Goal: Task Accomplishment & Management: Use online tool/utility

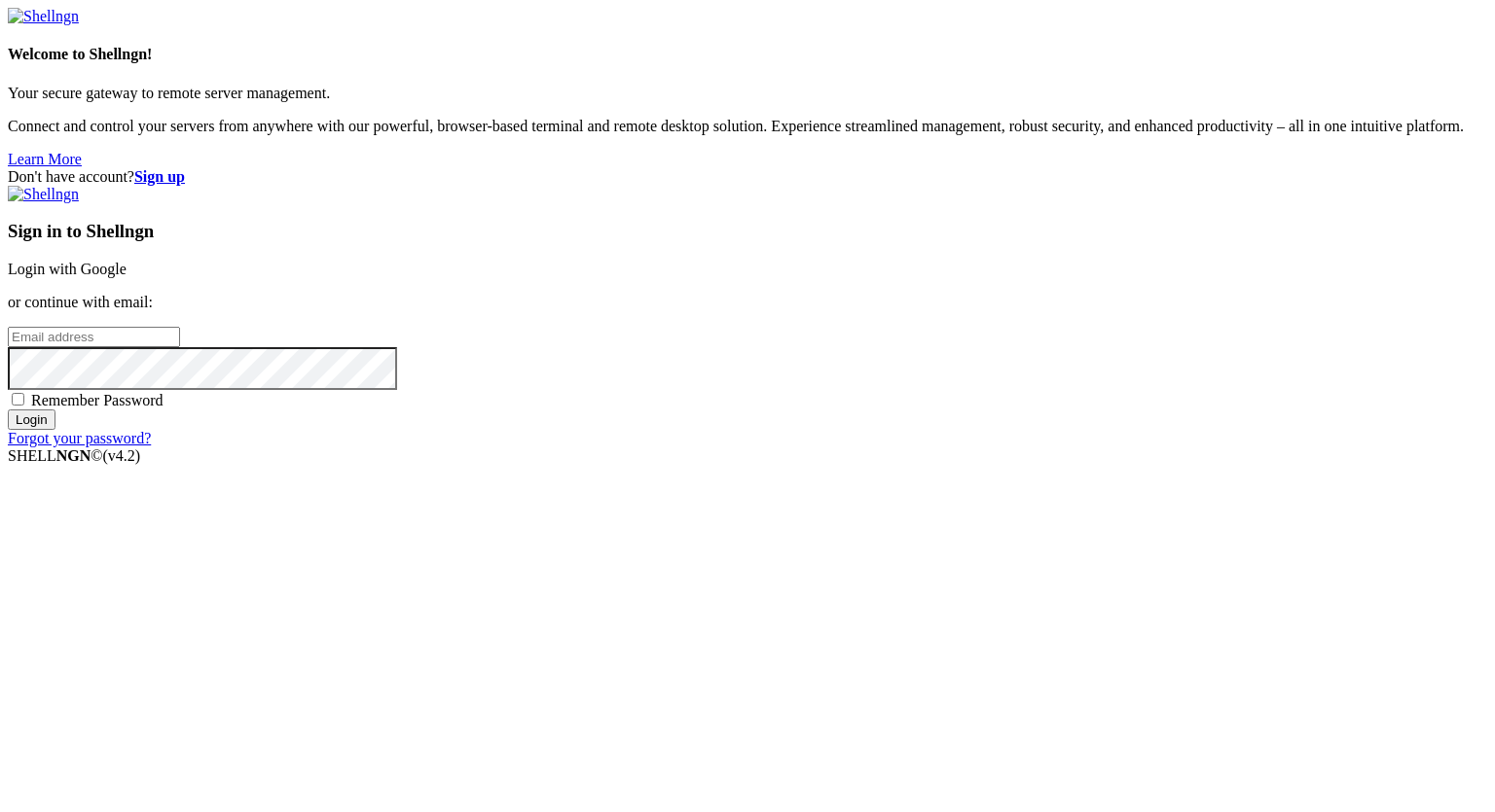
click at [164, 409] on span "Remember Password" at bounding box center [97, 400] width 132 height 17
click at [24, 406] on input "Remember Password" at bounding box center [18, 399] width 13 height 13
checkbox input "true"
click at [180, 348] on input "email" at bounding box center [93, 337] width 172 height 20
type input "[PERSON_NAME][EMAIL_ADDRESS][DOMAIN_NAME]"
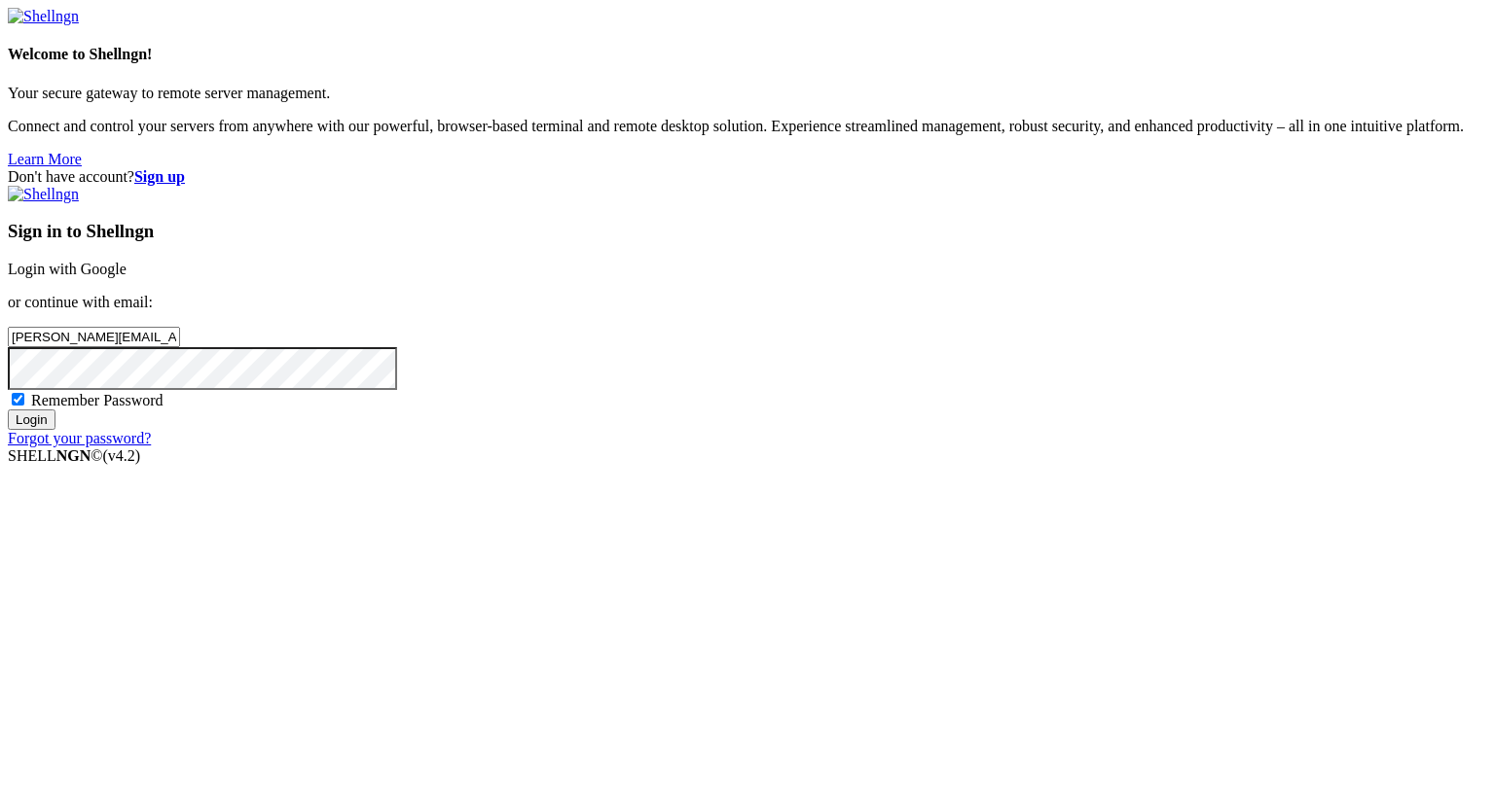
click at [8, 410] on input "Login" at bounding box center [31, 420] width 48 height 20
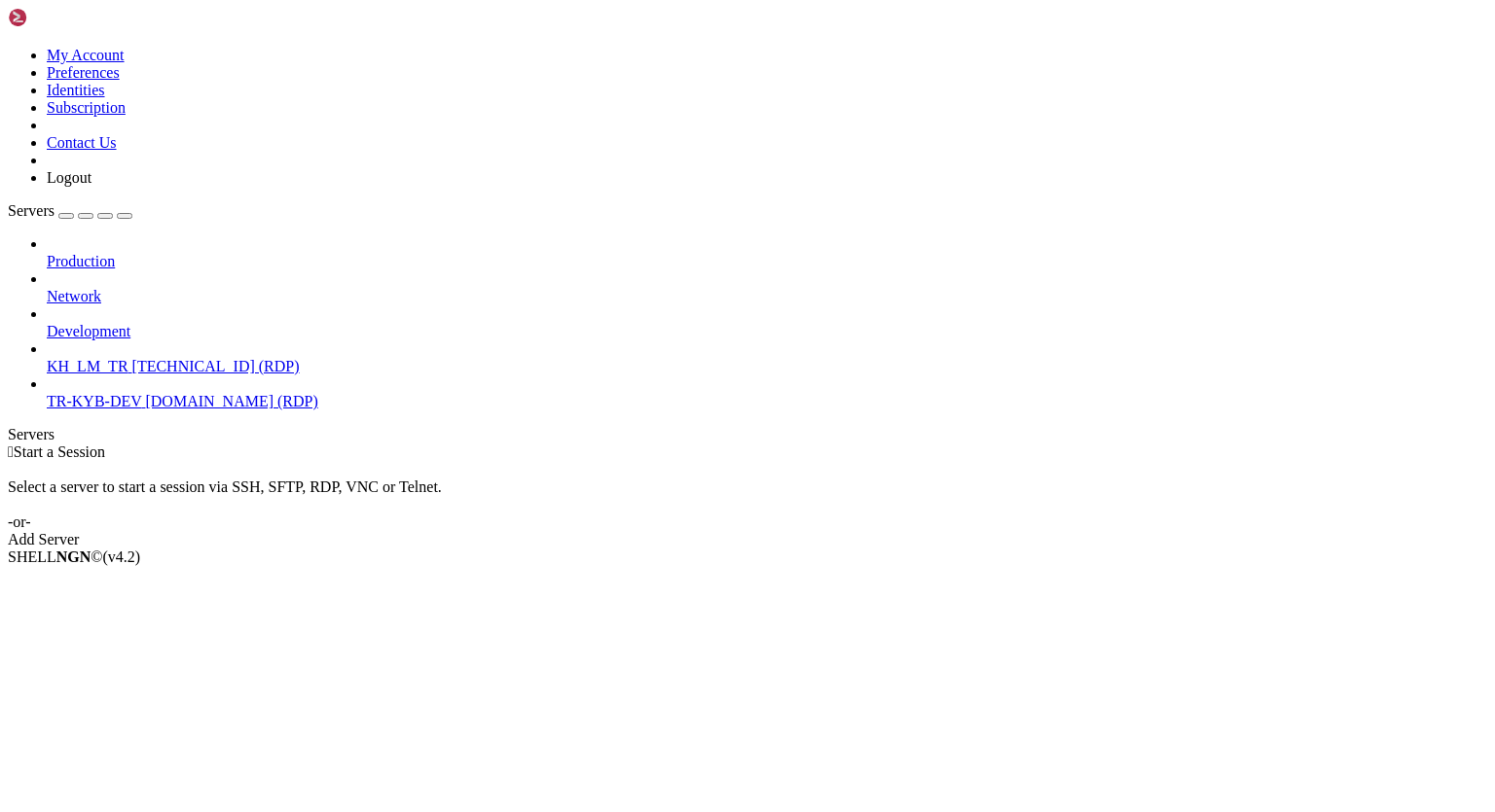
click at [113, 393] on link "TR-KYB-DEV [DOMAIN_NAME] (RDP)" at bounding box center [766, 402] width 1440 height 18
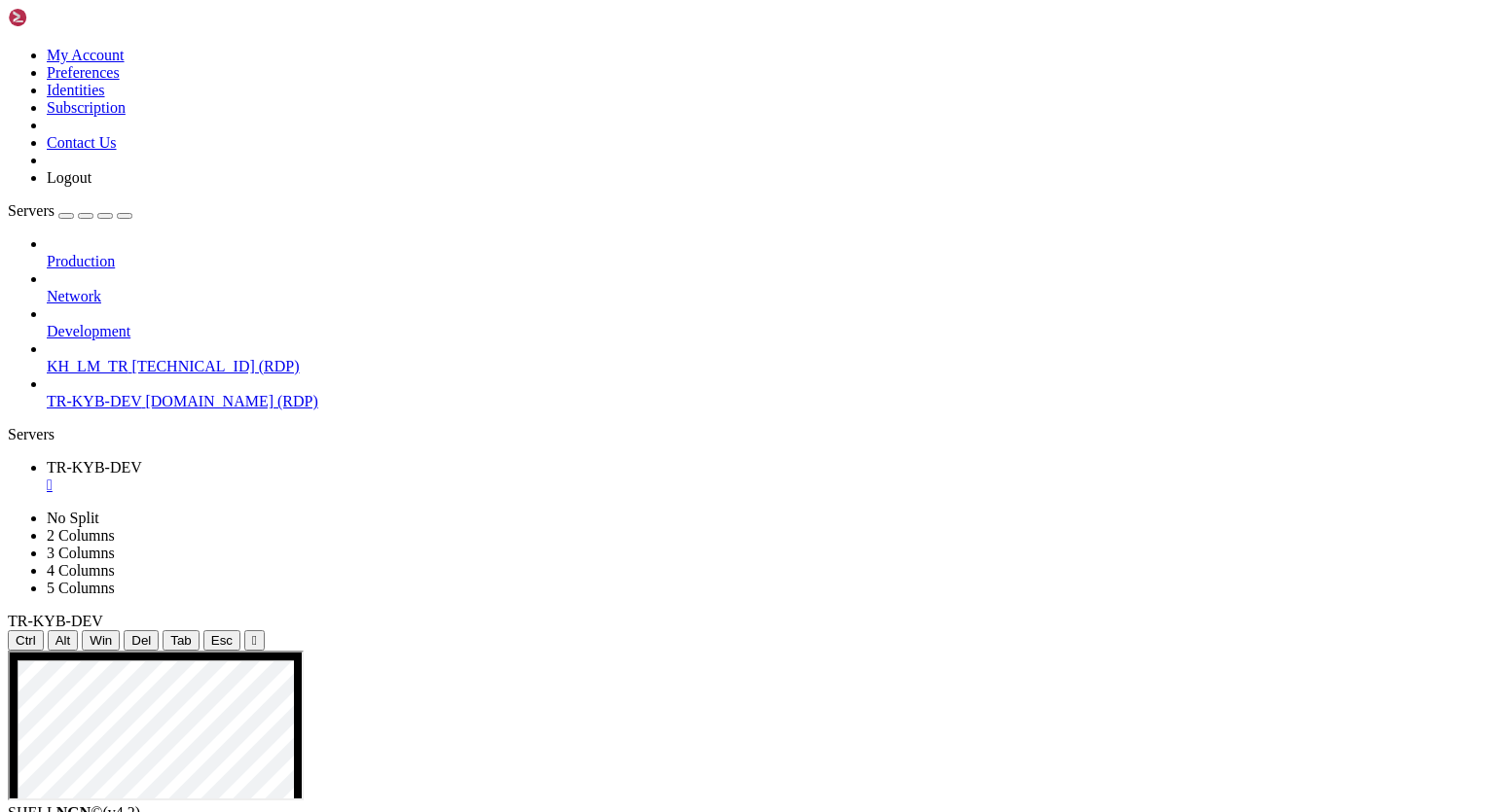
click at [865, 650] on div at bounding box center [747, 650] width 1479 height 0
click at [115, 411] on div "Production Network Development KH_LM_TR [TECHNICAL_ID] (RDP) TR-KYB-DEV [DOMAIN…" at bounding box center [747, 323] width 1479 height 175
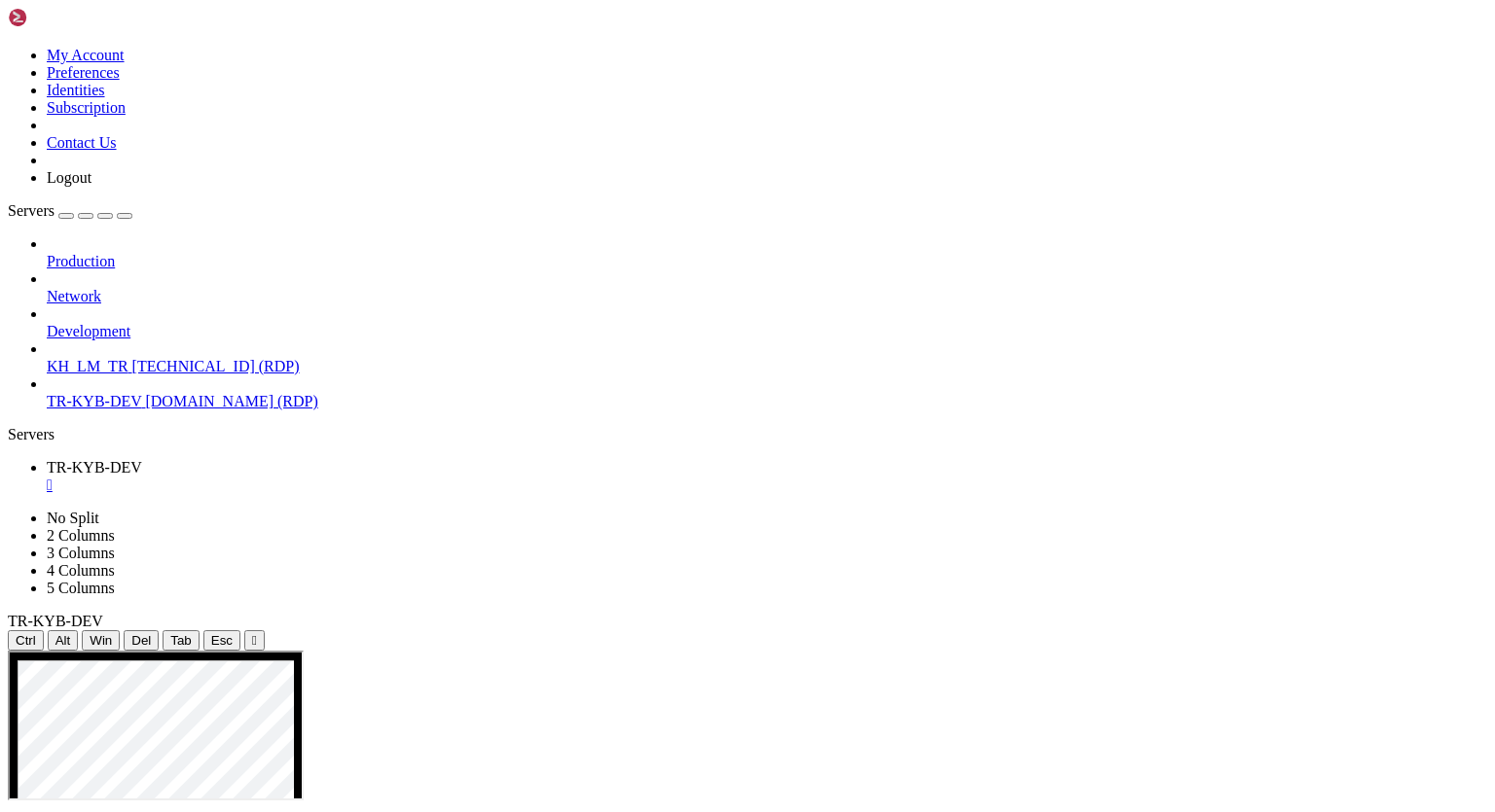
click at [91, 358] on span "KH_LM_TR" at bounding box center [88, 366] width 82 height 17
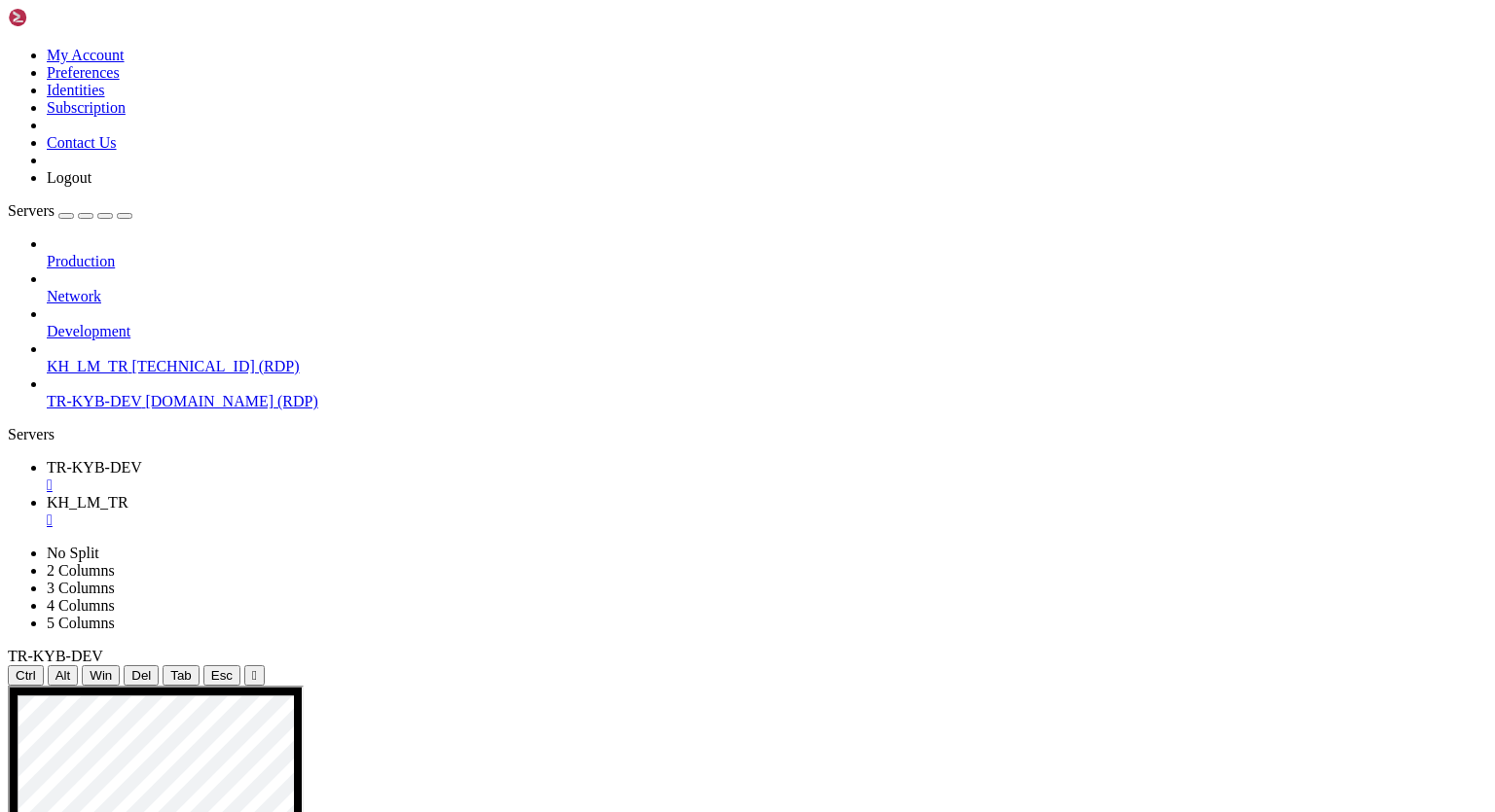
scroll to position [0, 0]
click at [134, 411] on div "Production Network Development KH_LM_TR [TECHNICAL_ID] (RDP) TR-KYB-DEV [DOMAIN…" at bounding box center [747, 323] width 1479 height 175
click at [150, 411] on div "Production Network Development KH_LM_TR [TECHNICAL_ID] (RDP) TR-KYB-DEV [DOMAIN…" at bounding box center [747, 323] width 1479 height 175
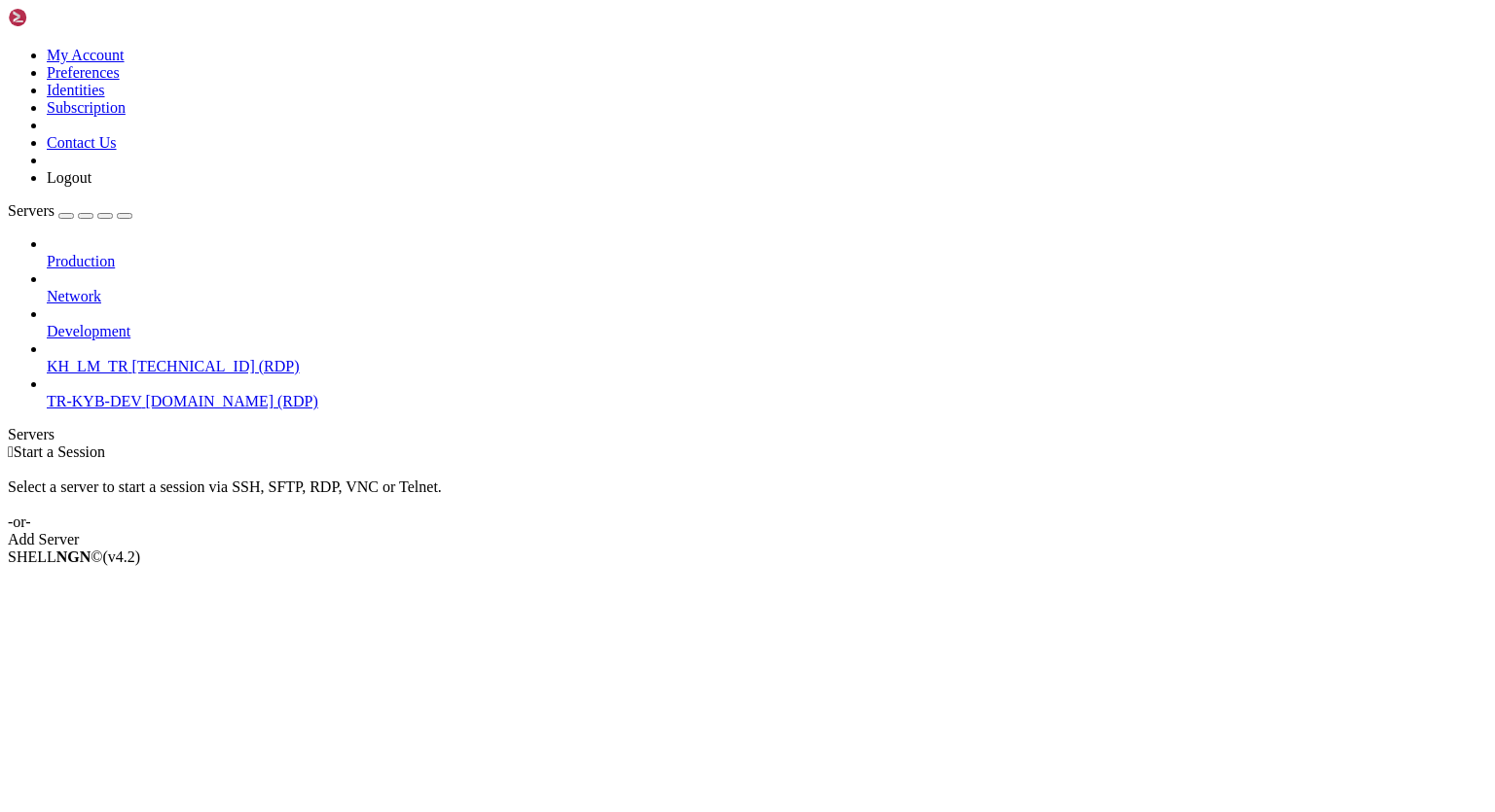
click at [172, 411] on div "Production Network Development KH_LM_TR [TECHNICAL_ID] (RDP) TR-KYB-DEV [DOMAIN…" at bounding box center [747, 323] width 1479 height 175
click at [156, 393] on span "[DOMAIN_NAME] (RDP)" at bounding box center [231, 401] width 172 height 17
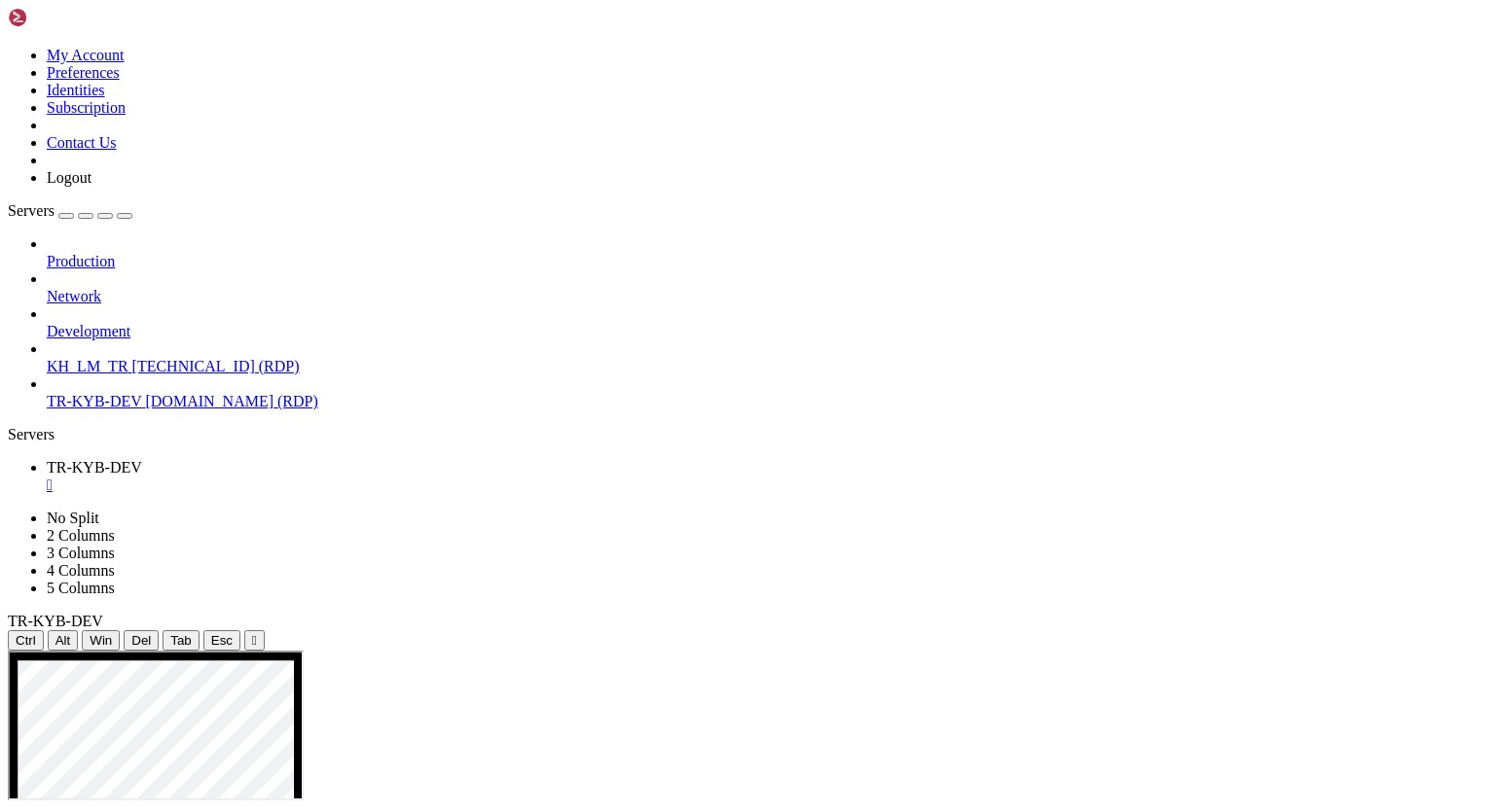
click at [132, 358] on span "[TECHNICAL_ID] (RDP)" at bounding box center [216, 366] width 168 height 17
click at [184, 411] on div "Production Network Development KH_LM_TR [TECHNICAL_ID] (RDP) TR-KYB-DEV [DOMAIN…" at bounding box center [747, 323] width 1479 height 175
click at [101, 288] on span "Network" at bounding box center [74, 296] width 55 height 17
click at [47, 288] on icon at bounding box center [47, 288] width 0 height 0
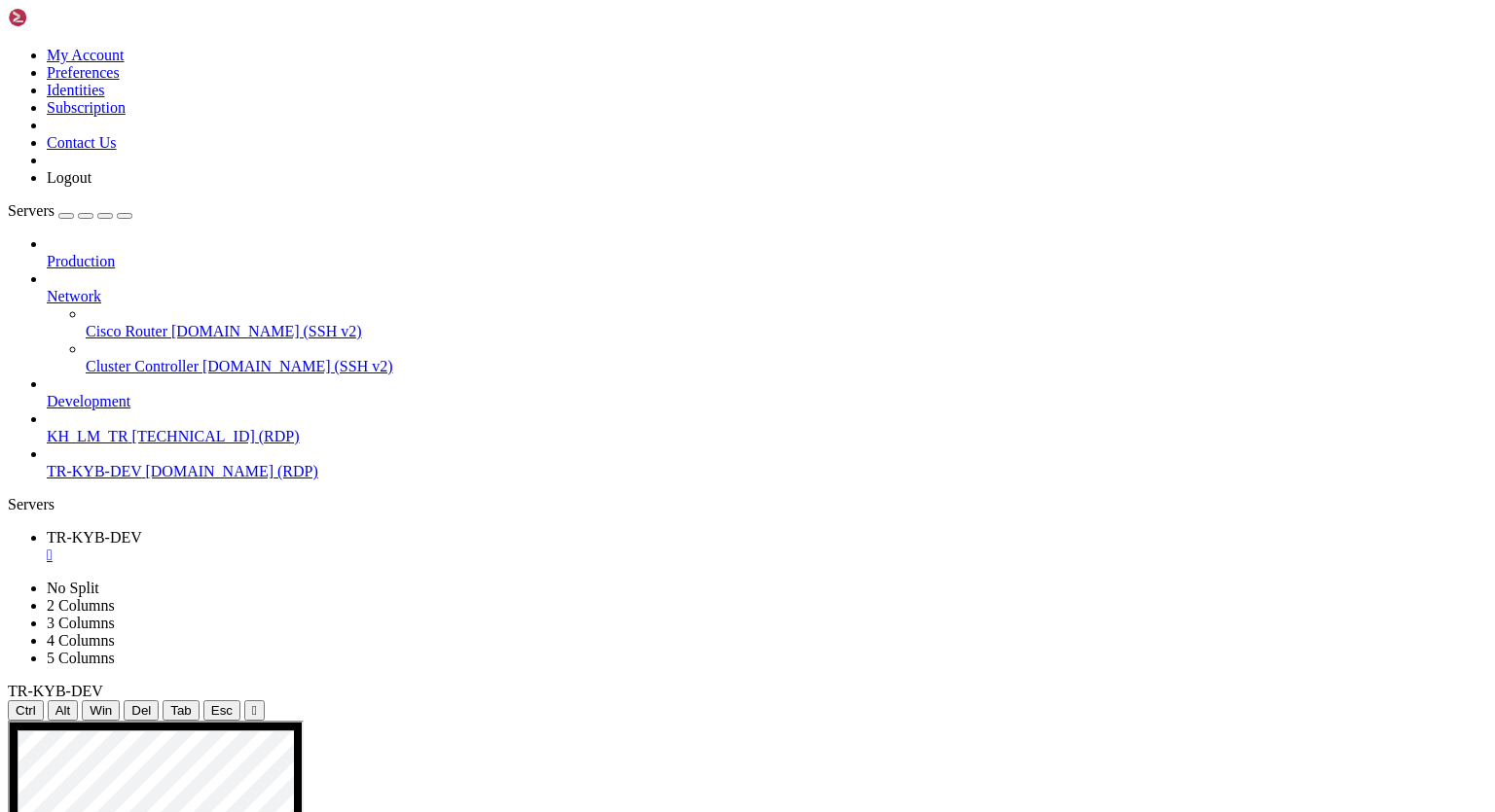
click at [47, 288] on icon at bounding box center [47, 288] width 0 height 0
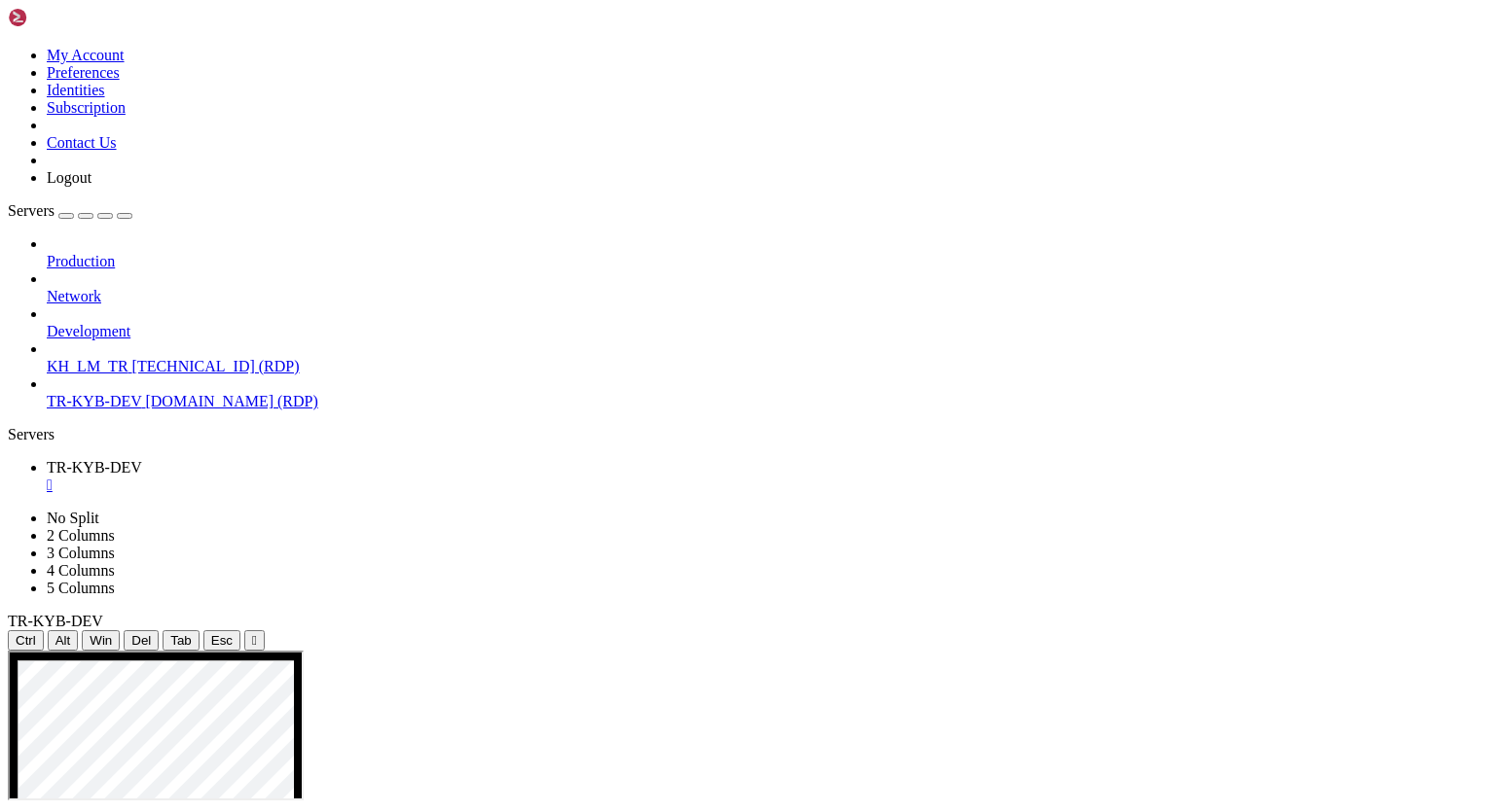
click at [47, 323] on icon at bounding box center [47, 323] width 0 height 0
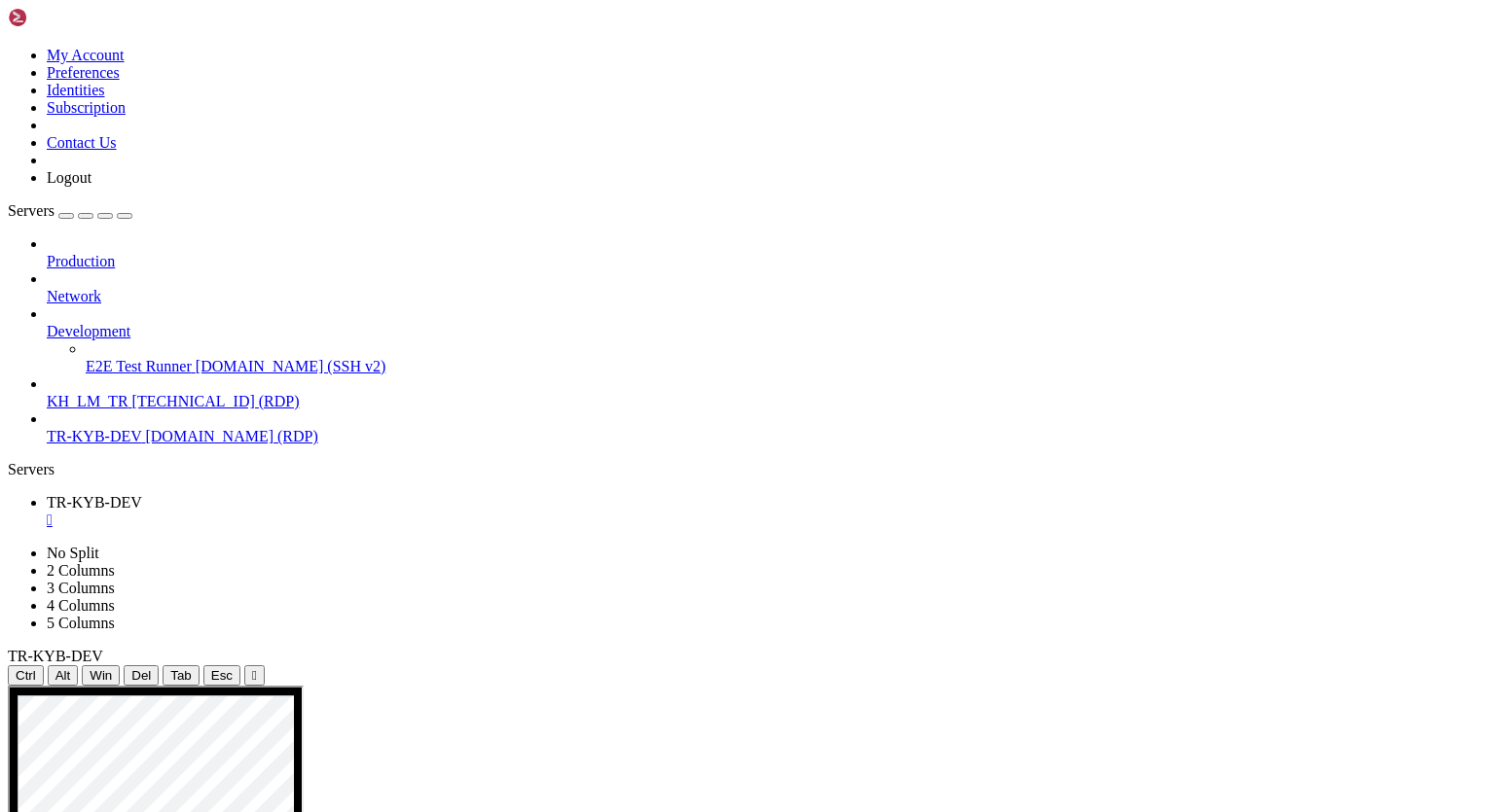
click at [47, 323] on icon at bounding box center [47, 323] width 0 height 0
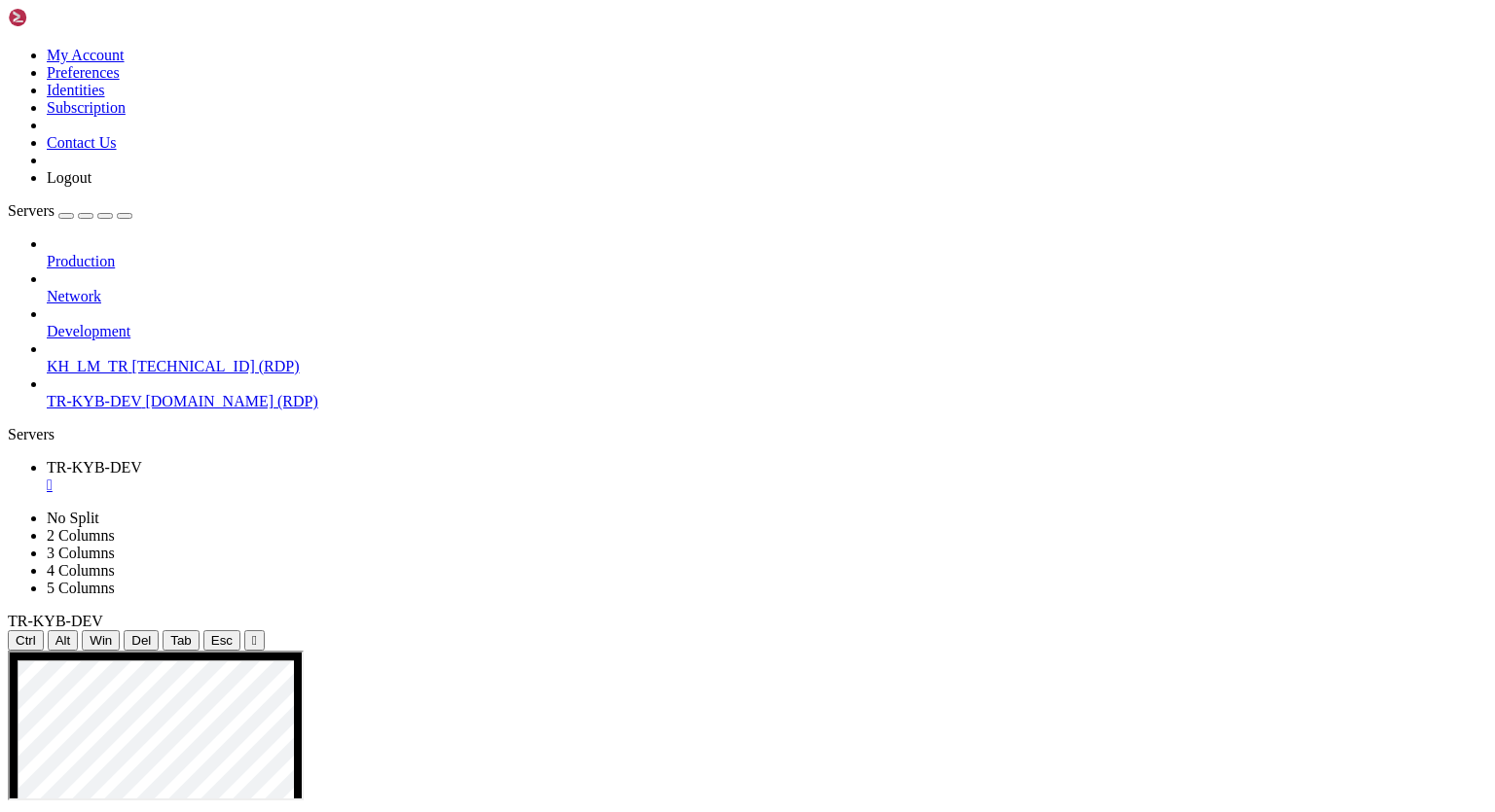
click at [47, 253] on icon at bounding box center [47, 253] width 0 height 0
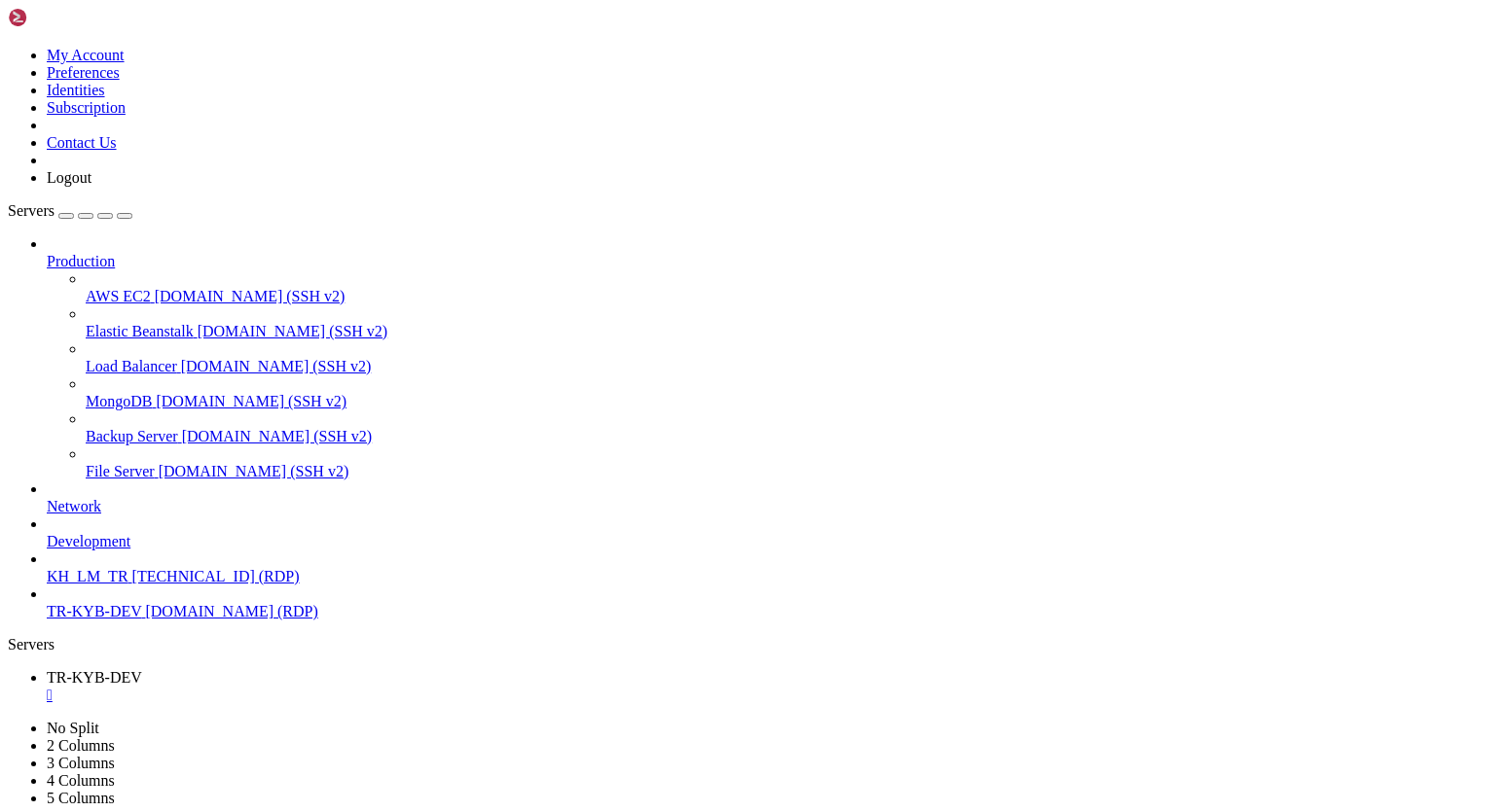
click at [155, 288] on span "demo.shellngn.com (SSH v2)" at bounding box center [250, 296] width 191 height 17
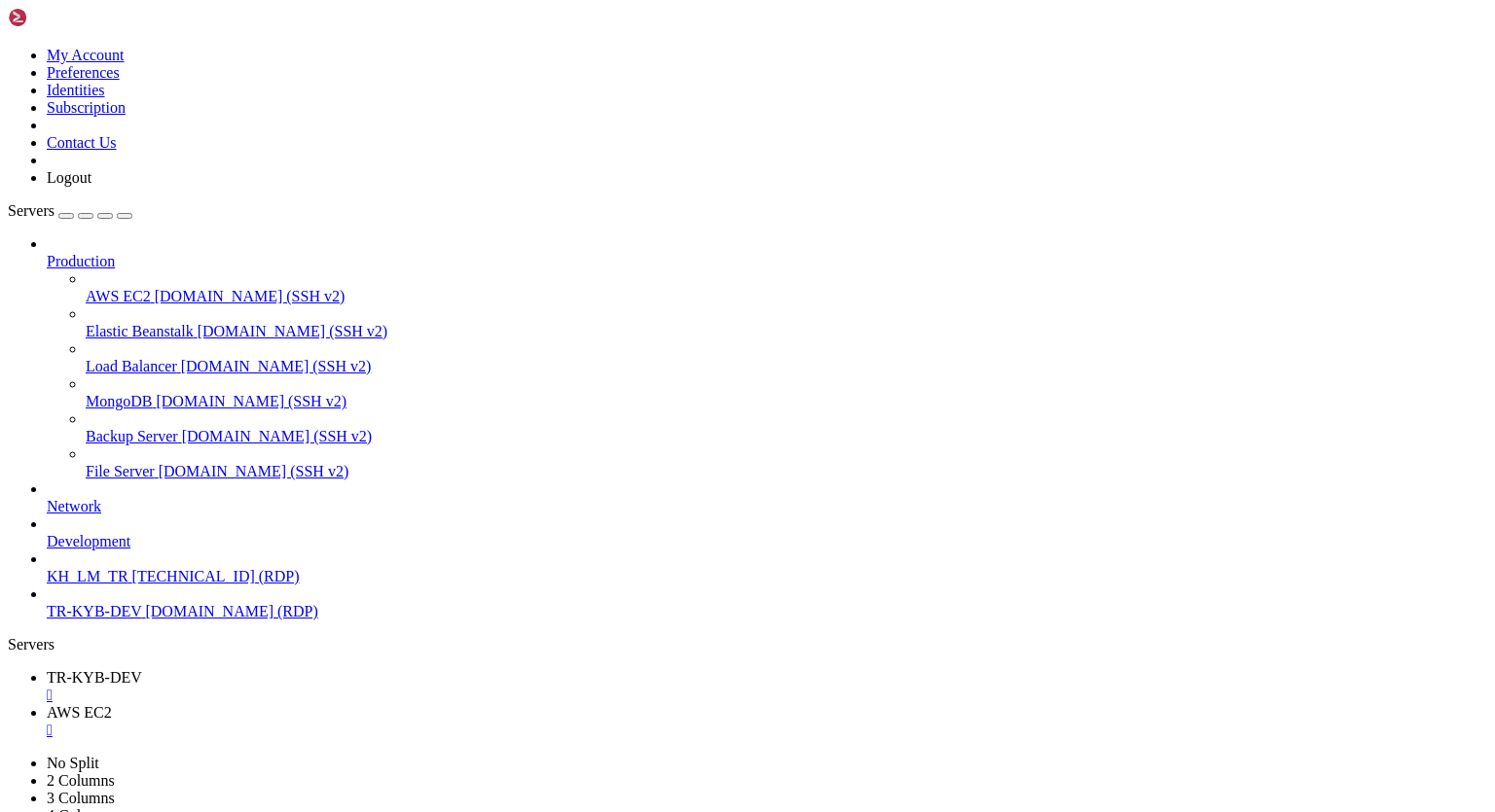
click at [116, 534] on span "Development" at bounding box center [89, 541] width 84 height 17
click at [47, 534] on icon at bounding box center [47, 534] width 0 height 0
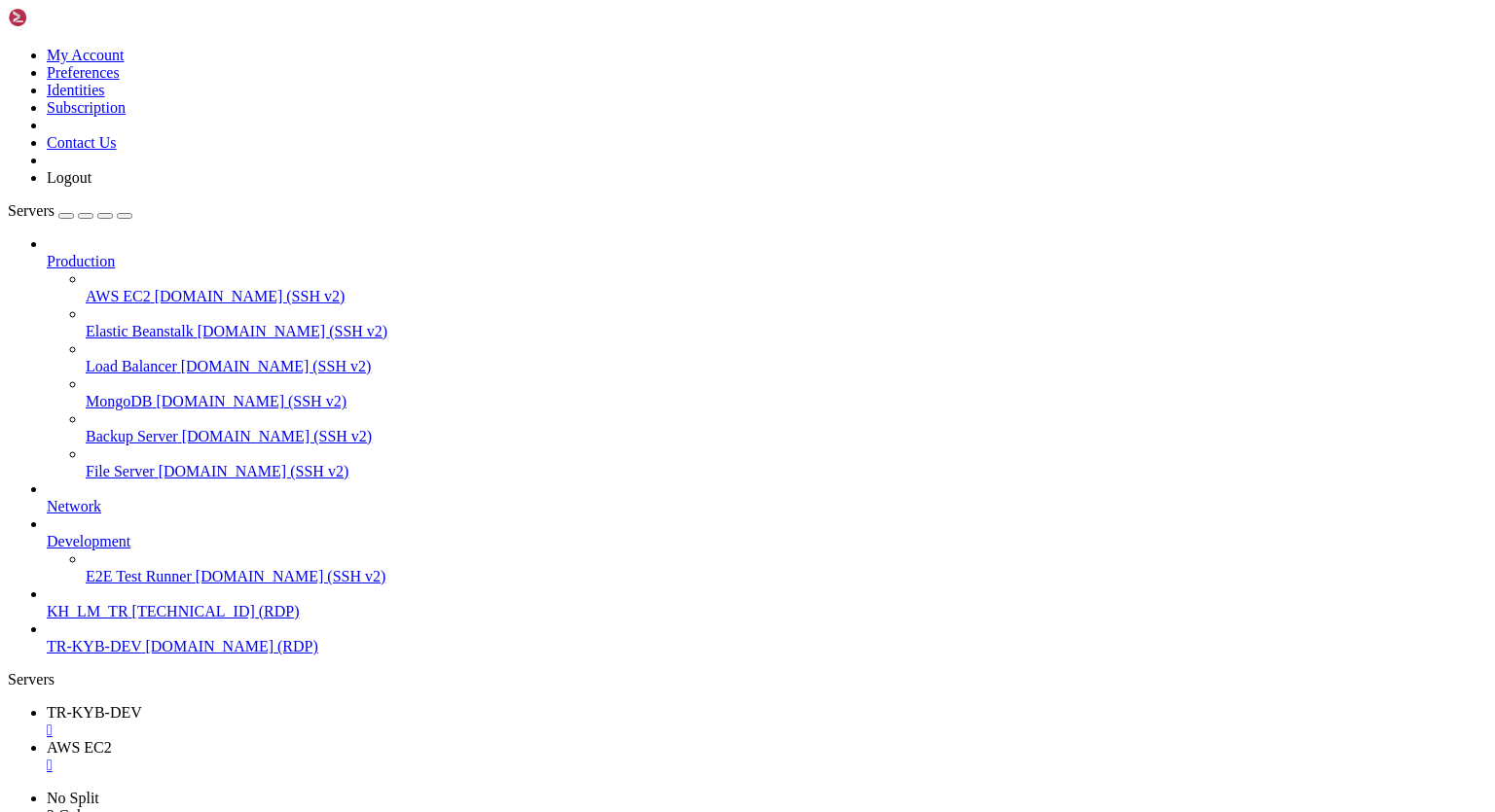
click at [147, 580] on span "E2E Test Runner" at bounding box center [138, 576] width 106 height 17
click at [504, 757] on div "" at bounding box center [766, 765] width 1440 height 18
click at [453, 739] on link "E2E Test Runner " at bounding box center [766, 757] width 1440 height 35
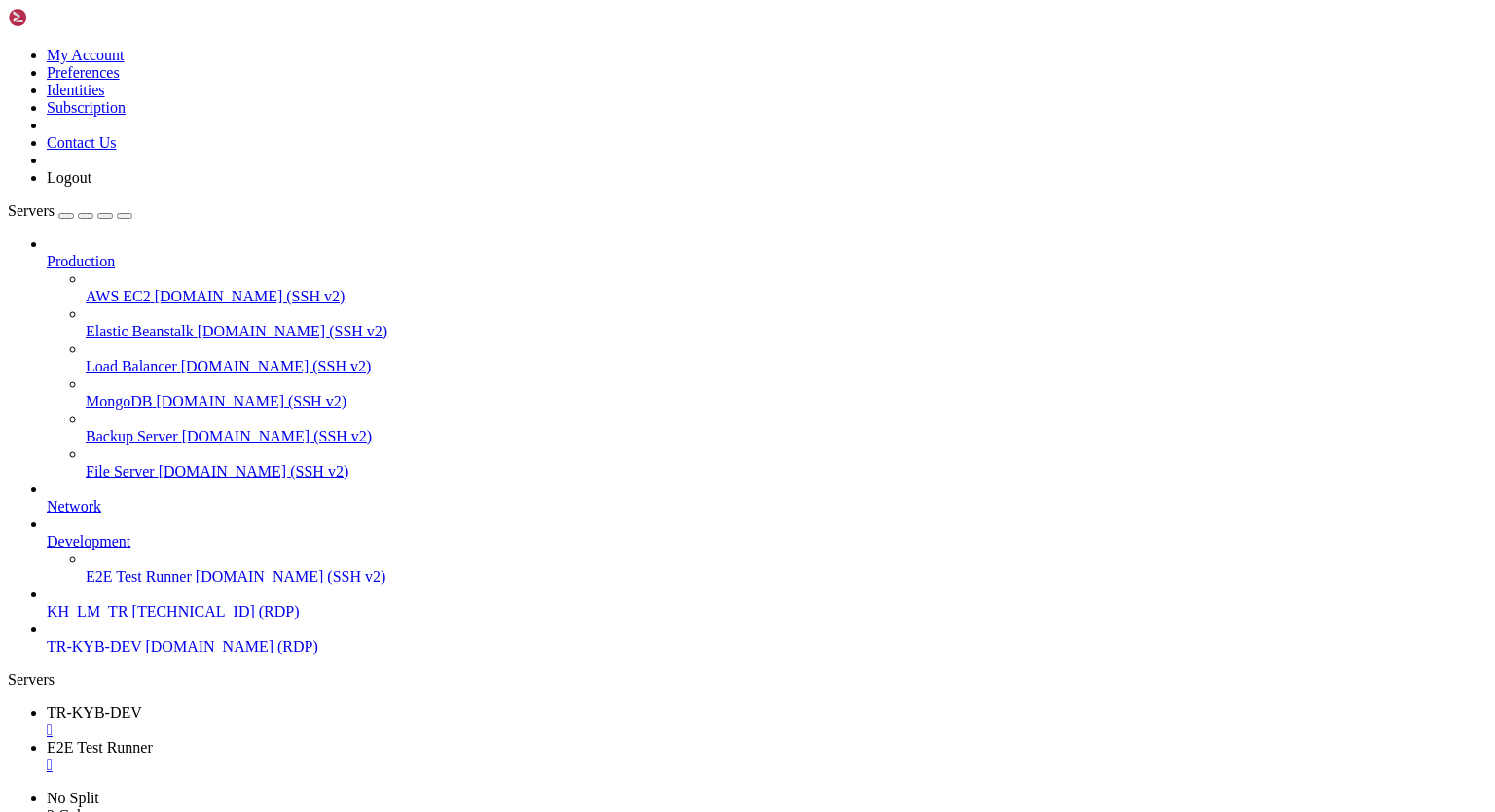
click at [156, 393] on span "demo.shellngn.com (SSH v2)" at bounding box center [251, 401] width 191 height 17
click at [678, 792] on div "" at bounding box center [766, 800] width 1440 height 18
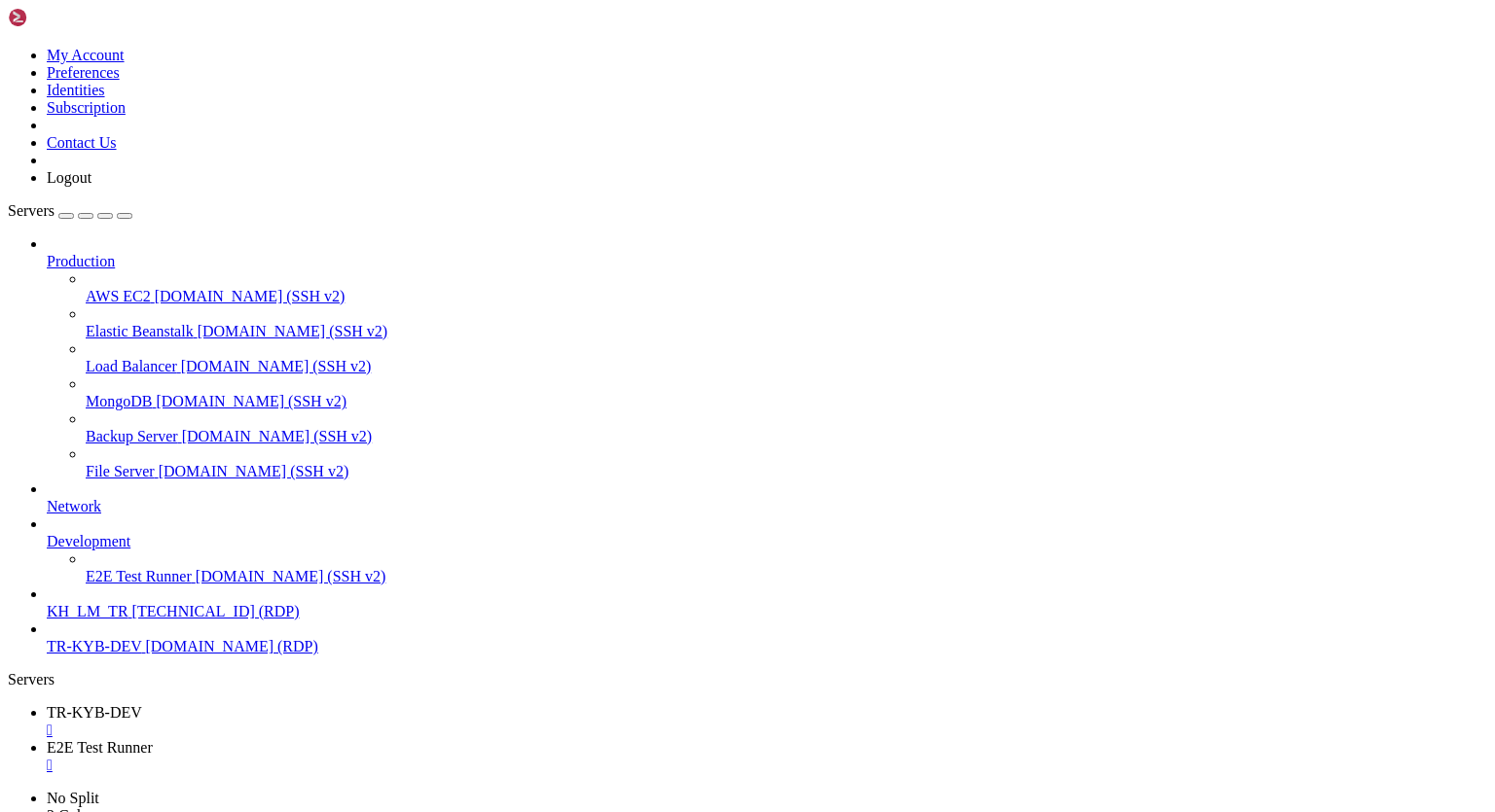
click at [711, 792] on div "" at bounding box center [766, 800] width 1440 height 18
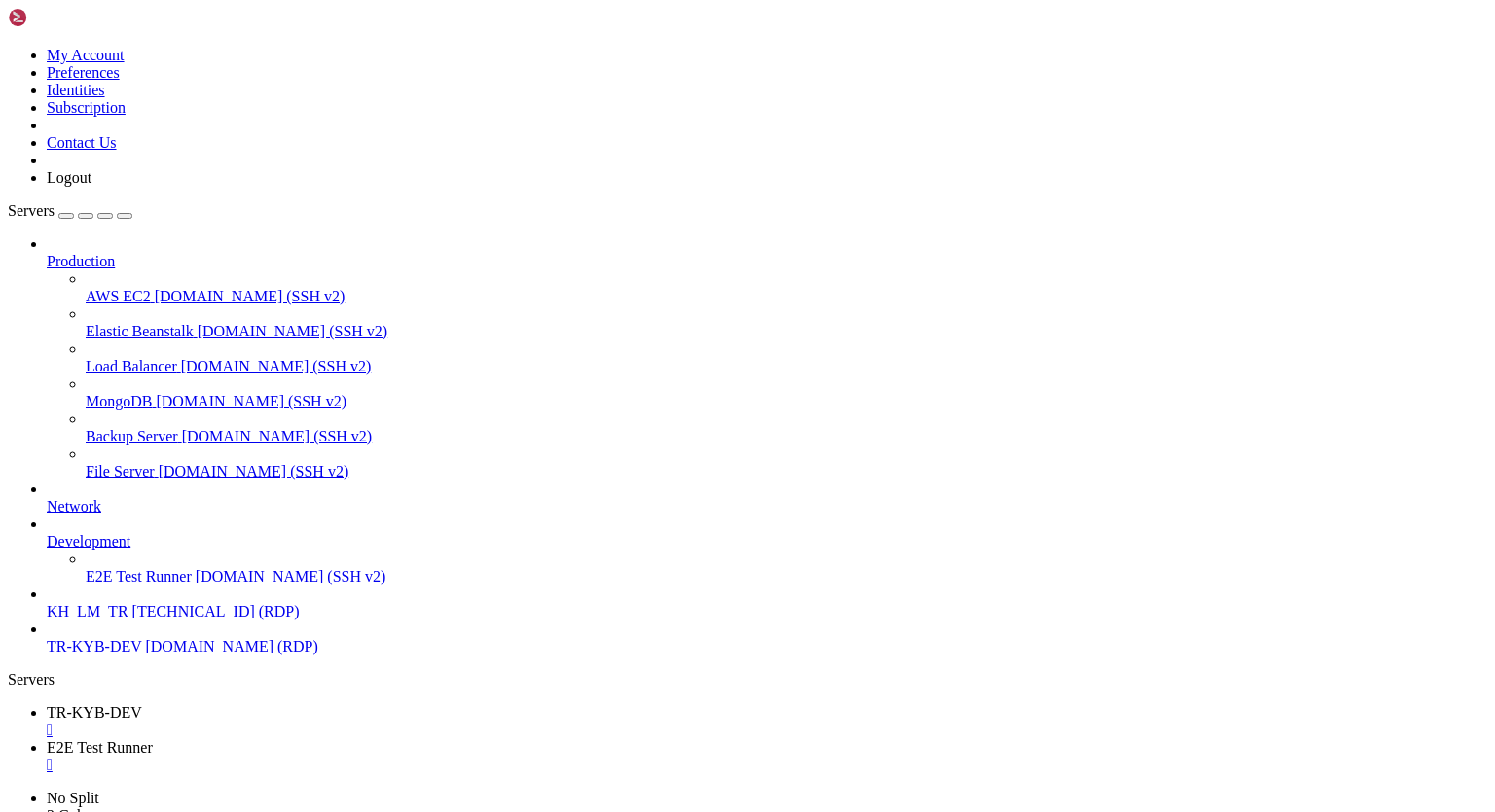
click at [180, 655] on div "Production AWS EC2 demo.shellngn.com (SSH v2) Elastic Beanstalk demo.shellngn.c…" at bounding box center [747, 446] width 1479 height 421
drag, startPoint x: 1, startPoint y: 659, endPoint x: 289, endPoint y: 750, distance: 302.0
click at [9, 688] on div at bounding box center [8, 688] width 1 height 0
click at [185, 655] on div "Production AWS EC2 demo.shellngn.com (SSH v2) Elastic Beanstalk demo.shellngn.c…" at bounding box center [747, 446] width 1479 height 421
click at [132, 620] on span "[TECHNICAL_ID] (RDP)" at bounding box center [216, 611] width 168 height 17
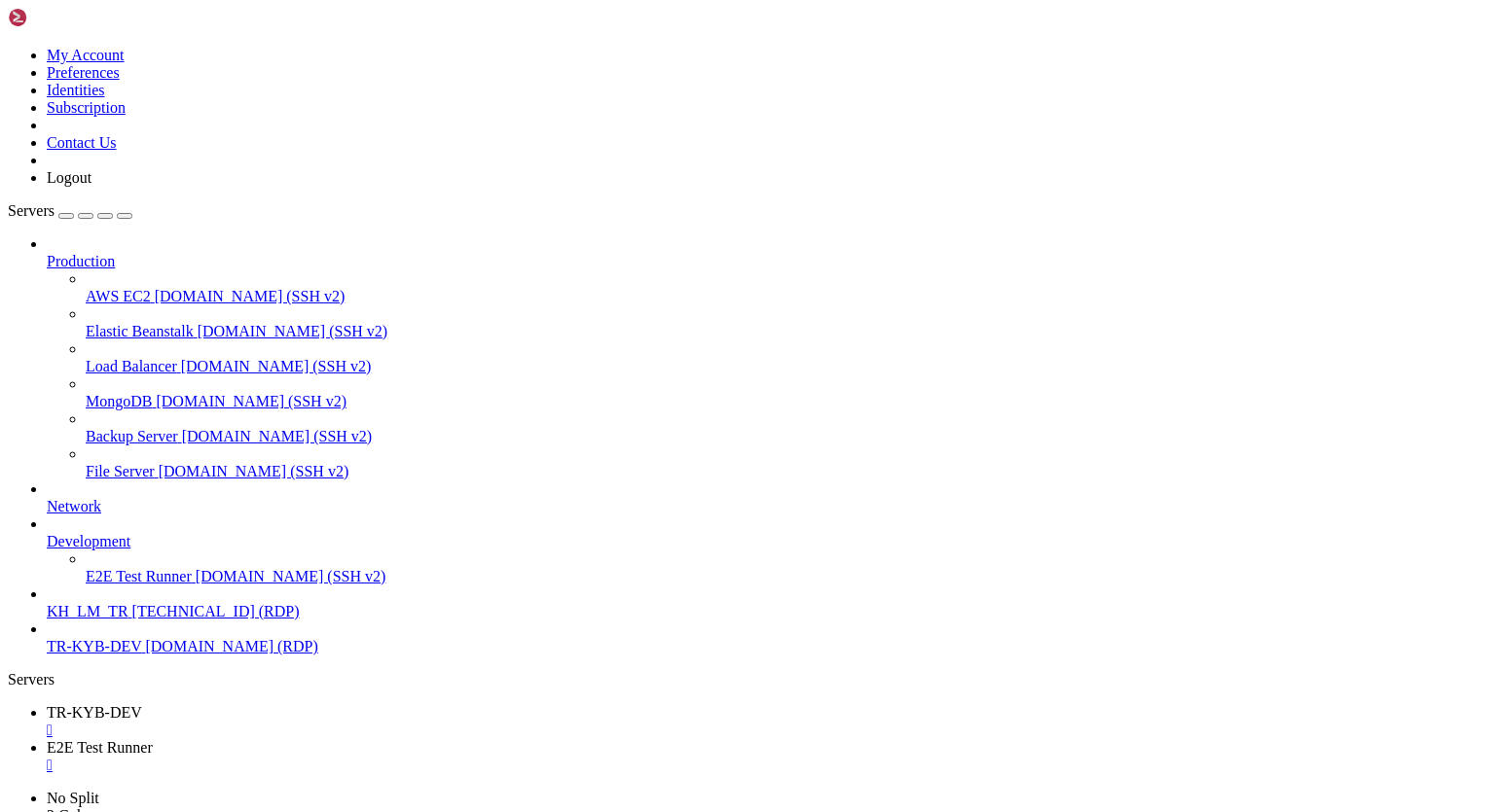
click at [132, 620] on span "[TECHNICAL_ID] (RDP)" at bounding box center [216, 611] width 168 height 17
